Goal: Task Accomplishment & Management: Use online tool/utility

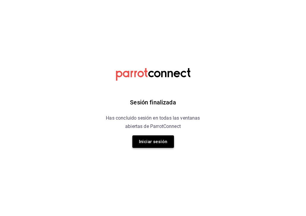
click at [160, 145] on button "Iniciar sesión" at bounding box center [153, 141] width 42 height 12
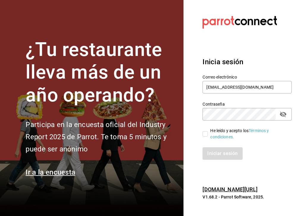
click at [206, 131] on label "He leído y acepto los Términos y condiciones." at bounding box center [245, 134] width 85 height 12
click at [206, 131] on input "He leído y acepto los Términos y condiciones." at bounding box center [205, 133] width 5 height 5
checkbox input "true"
click at [215, 155] on button "Iniciar sesión" at bounding box center [223, 153] width 40 height 12
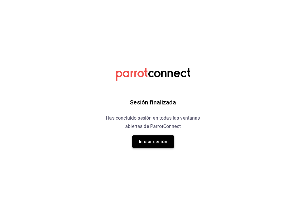
click at [160, 139] on button "Iniciar sesión" at bounding box center [153, 141] width 42 height 12
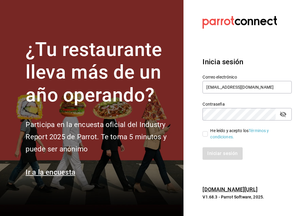
click at [204, 133] on input "He leído y acepto los Términos y condiciones." at bounding box center [205, 133] width 5 height 5
checkbox input "true"
click at [215, 152] on button "Iniciar sesión" at bounding box center [223, 153] width 40 height 12
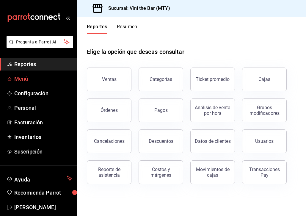
click at [27, 80] on span "Menú" at bounding box center [43, 79] width 58 height 8
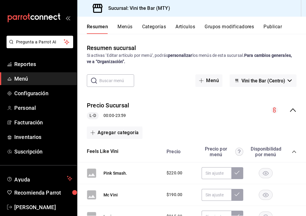
click at [190, 26] on button "Artículos" at bounding box center [186, 29] width 20 height 10
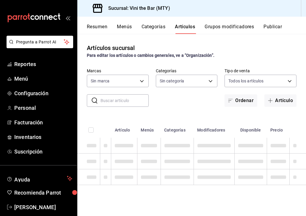
type input "301e9998-7bb8-4f99-8862-78d6caeba7de"
type input "12d1936a-636c-47d0-af86-05f23ee8085a,bf73e106-2912-4ef1-8d40-26f4b7a63d15,c075e…"
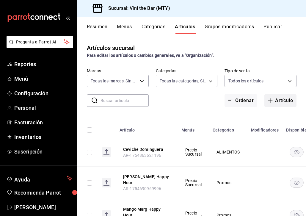
click at [280, 101] on button "Artículo" at bounding box center [281, 100] width 32 height 12
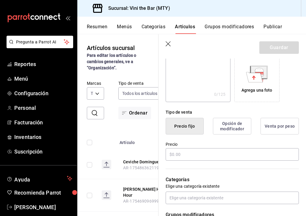
scroll to position [109, 0]
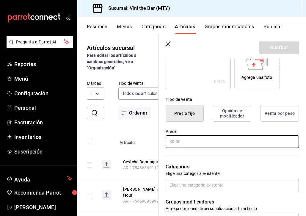
type input "[GEOGRAPHIC_DATA]"
click at [209, 143] on input "text" at bounding box center [232, 141] width 133 height 12
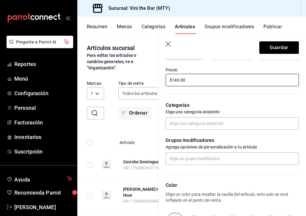
scroll to position [164, 0]
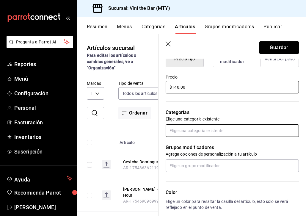
type input "$140.00"
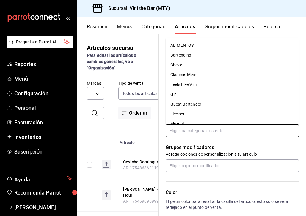
click at [209, 134] on input "text" at bounding box center [232, 130] width 133 height 12
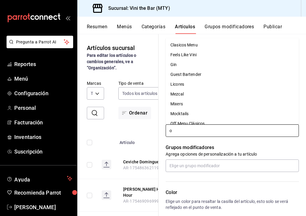
scroll to position [0, 0]
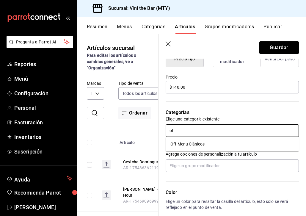
type input "off"
click at [200, 147] on li "Off Menu Clásicos" at bounding box center [232, 144] width 133 height 10
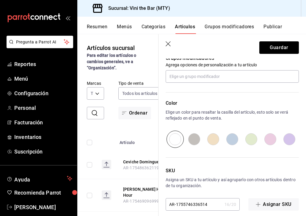
scroll to position [258, 0]
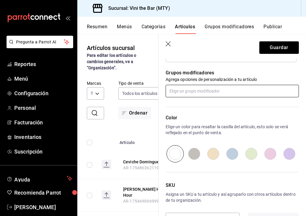
click at [210, 91] on input "text" at bounding box center [232, 91] width 133 height 12
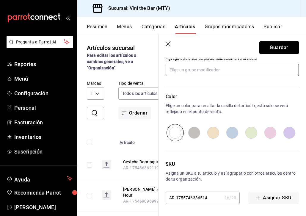
scroll to position [0, 0]
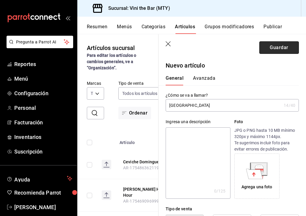
click at [271, 48] on button "Guardar" at bounding box center [279, 47] width 40 height 12
